Goal: Task Accomplishment & Management: Use online tool/utility

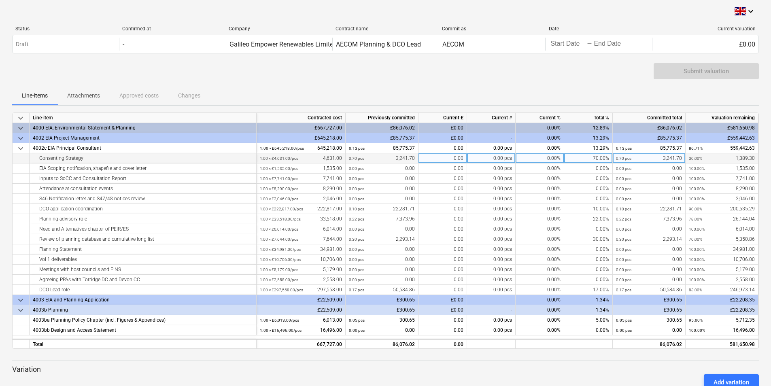
click at [530, 157] on div "0.00%" at bounding box center [539, 158] width 49 height 10
type input "100"
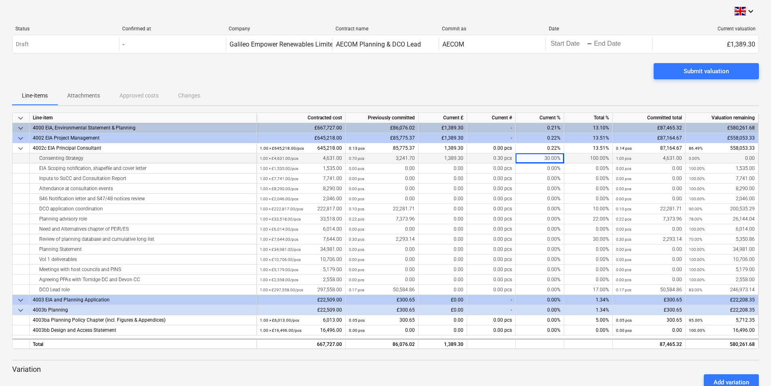
click at [598, 370] on p "Variation" at bounding box center [385, 369] width 746 height 10
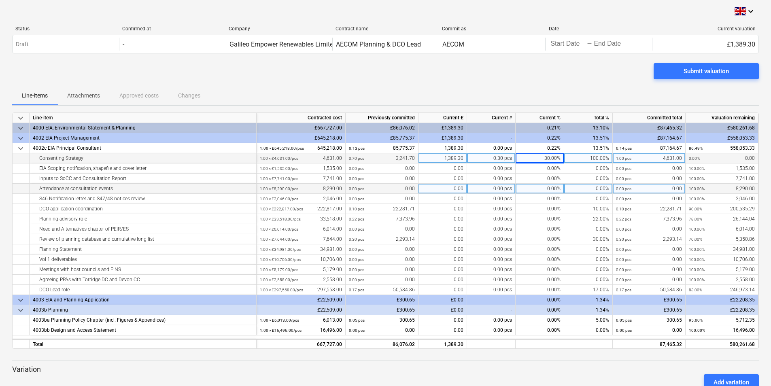
click at [533, 185] on div "0.00%" at bounding box center [539, 189] width 49 height 10
type input "50"
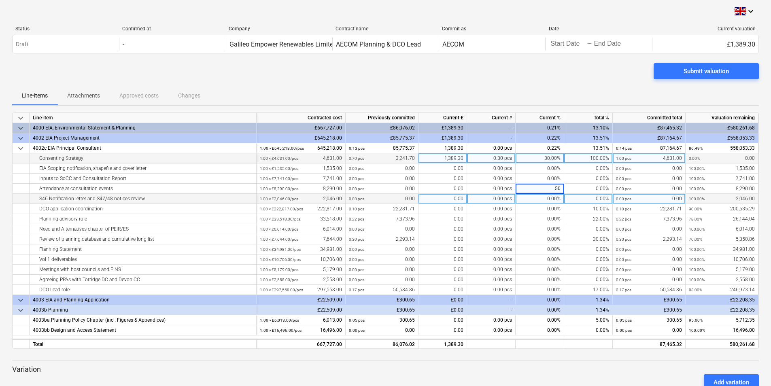
click at [534, 198] on div "0.00%" at bounding box center [539, 199] width 49 height 10
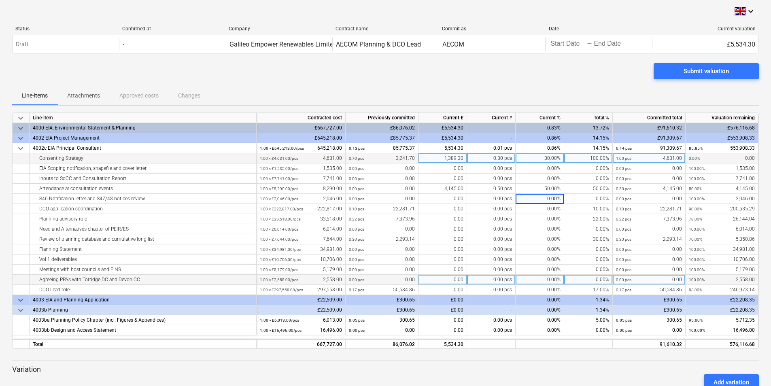
click at [445, 284] on div "0.00" at bounding box center [442, 280] width 49 height 10
type input "963.17"
click at [451, 281] on div "963.17" at bounding box center [442, 280] width 49 height 10
click at [450, 279] on input "963.17" at bounding box center [442, 280] width 48 height 10
type input "863.17"
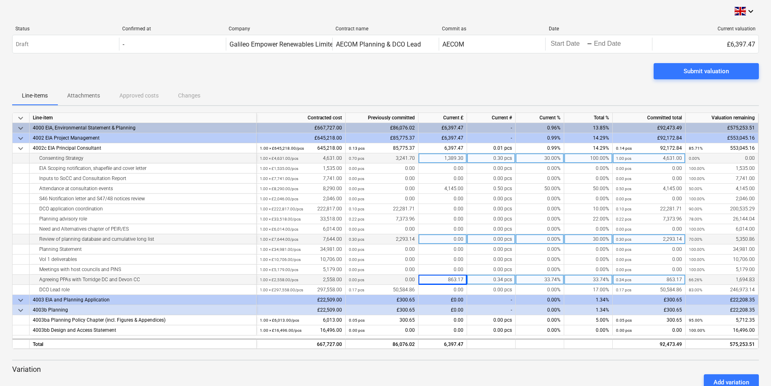
click at [445, 239] on div "0.00" at bounding box center [442, 239] width 49 height 10
type input "164.40"
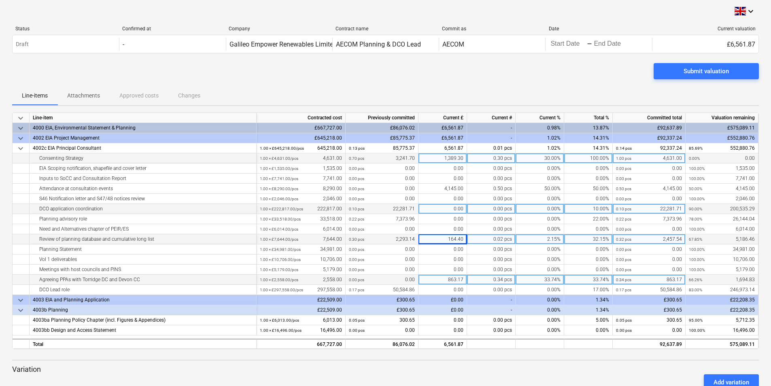
click at [438, 207] on div "0.00" at bounding box center [442, 209] width 49 height 10
type input "5898.10"
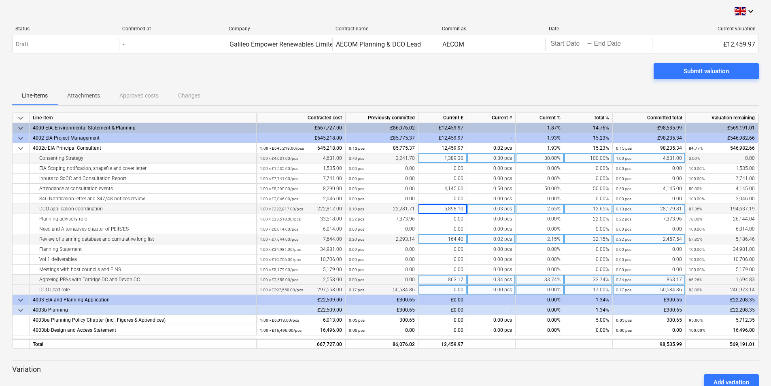
click at [437, 290] on div "0.00" at bounding box center [442, 290] width 49 height 10
type input "7263.92"
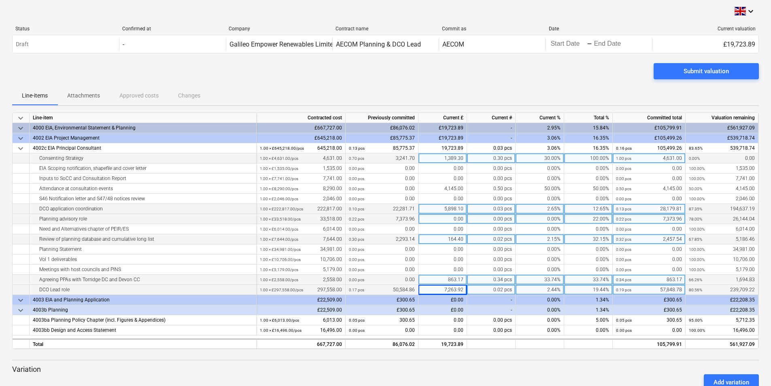
click at [440, 217] on div "0.00" at bounding box center [442, 219] width 49 height 10
type input "1537.88"
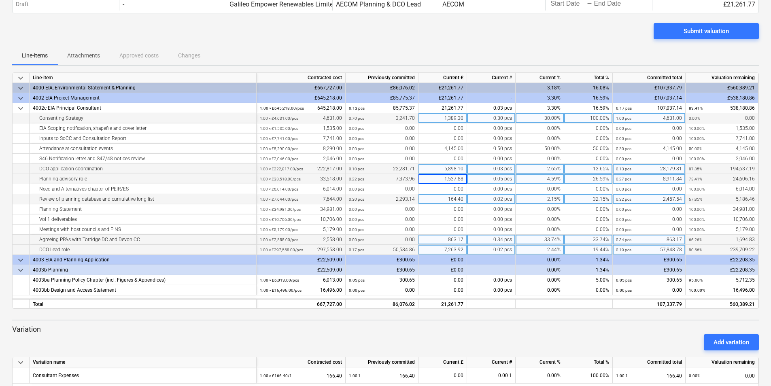
scroll to position [40, 0]
click at [641, 340] on div "Add variation" at bounding box center [385, 341] width 753 height 23
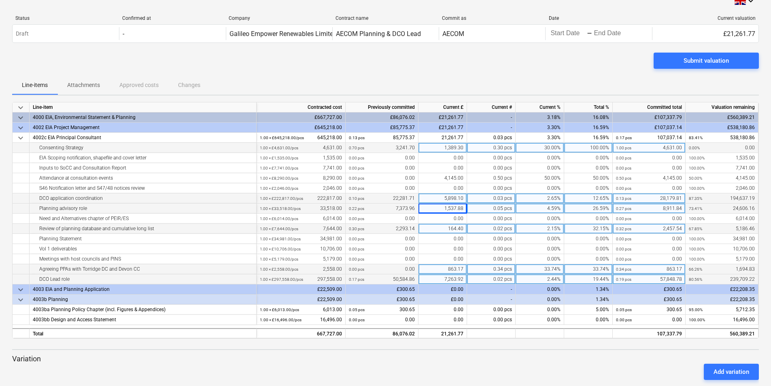
scroll to position [0, 0]
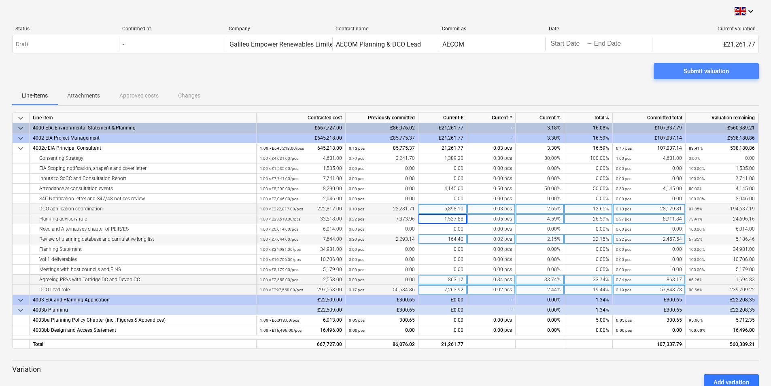
click at [682, 72] on span "Submit valuation" at bounding box center [706, 71] width 86 height 11
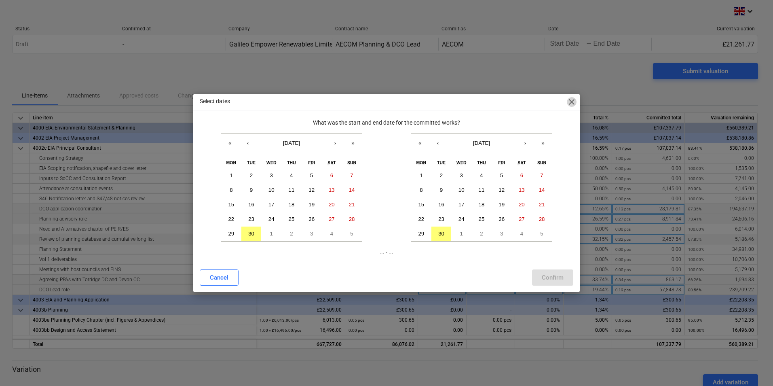
click at [574, 103] on span "close" at bounding box center [572, 102] width 10 height 10
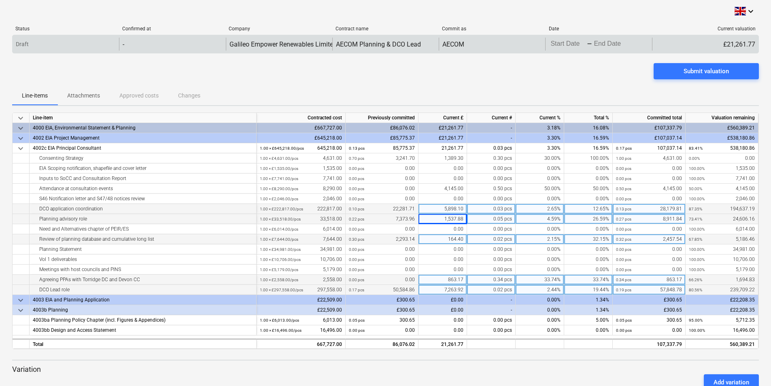
click at [570, 40] on body "keyboard_arrow_down Status Confirmed at Company Contract name Commit as Date Cu…" at bounding box center [385, 193] width 771 height 386
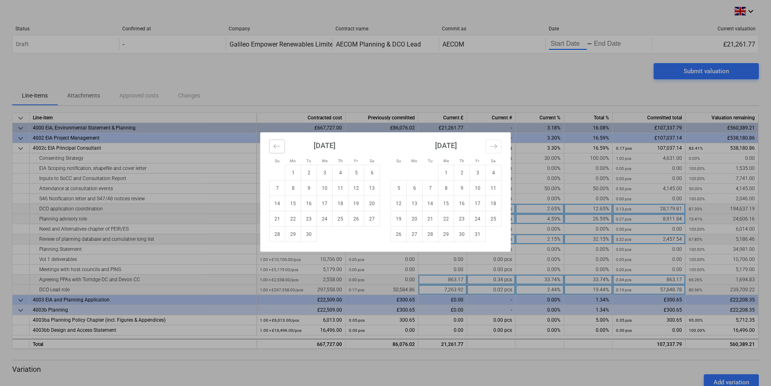
click at [271, 147] on button "Move backward to switch to the previous month." at bounding box center [277, 147] width 16 height 14
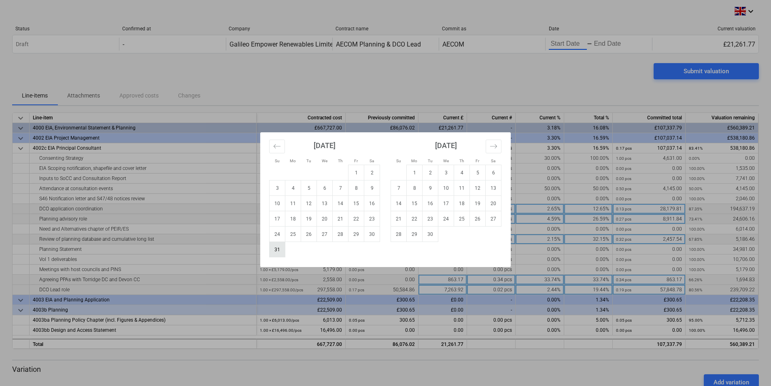
click at [273, 253] on td "31" at bounding box center [277, 249] width 16 height 15
type input "[DATE]"
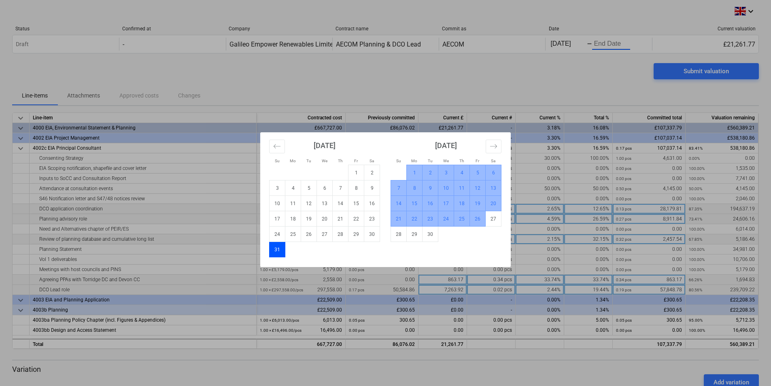
click at [481, 216] on td "26" at bounding box center [478, 218] width 16 height 15
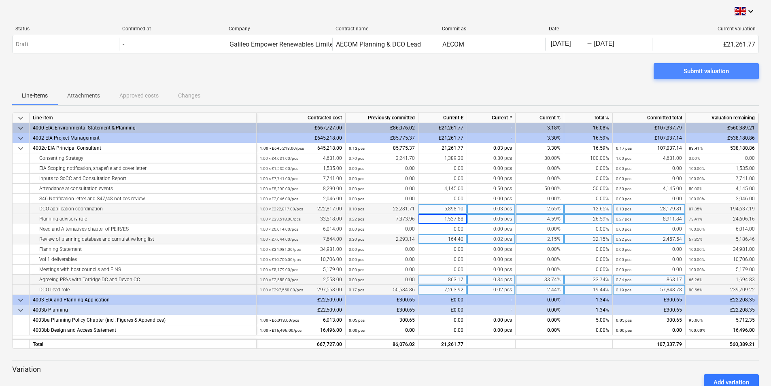
click at [699, 69] on div "Submit valuation" at bounding box center [705, 71] width 45 height 11
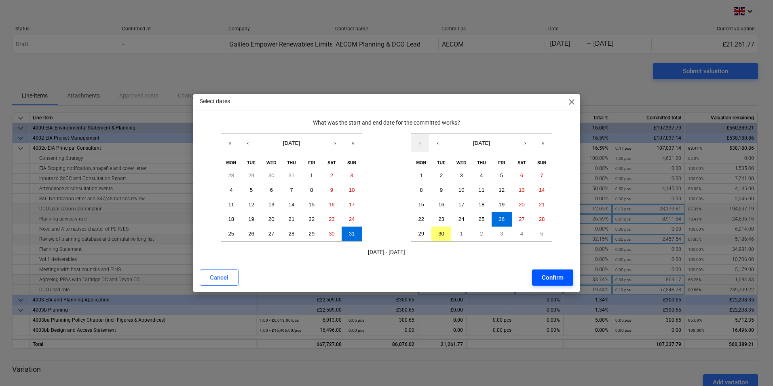
click at [553, 279] on div "Confirm" at bounding box center [553, 277] width 22 height 11
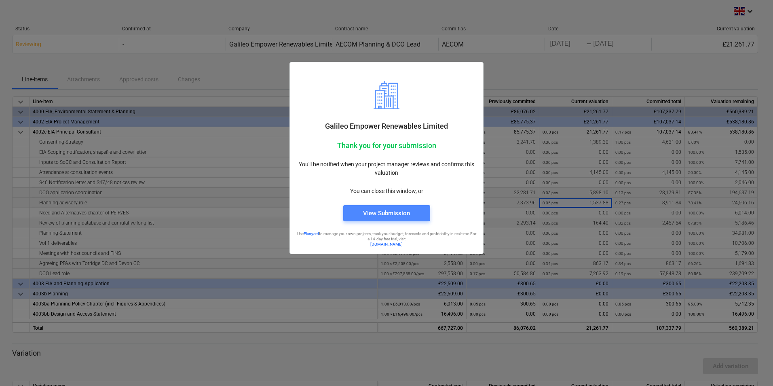
click at [391, 215] on div "View Submission" at bounding box center [386, 213] width 47 height 11
